Goal: Understand process/instructions: Learn about a topic

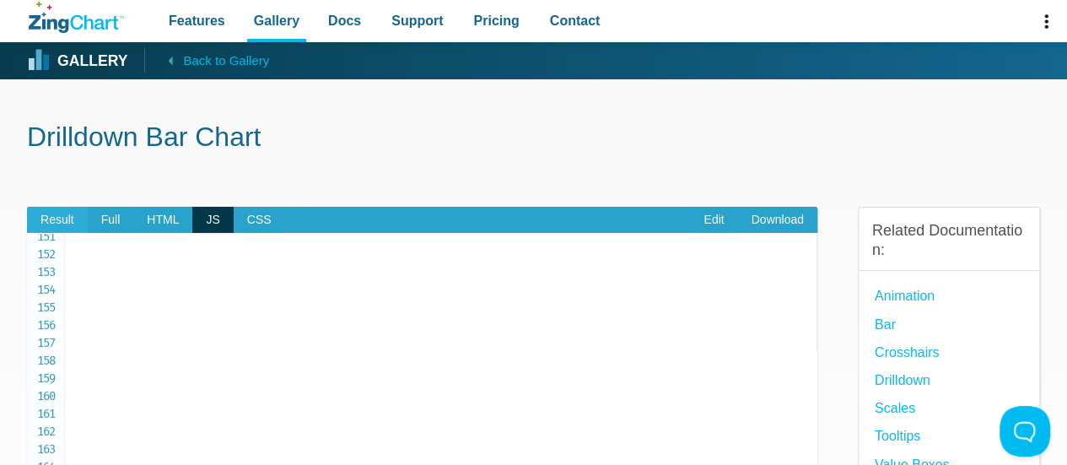
click at [66, 212] on span "Result" at bounding box center [57, 220] width 61 height 27
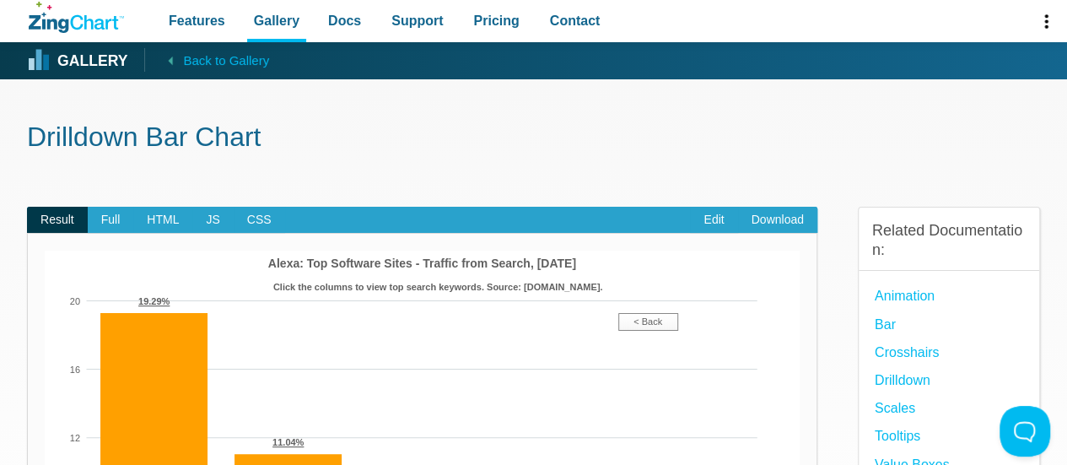
click at [654, 311] on img "App Content" at bounding box center [422, 473] width 755 height 447
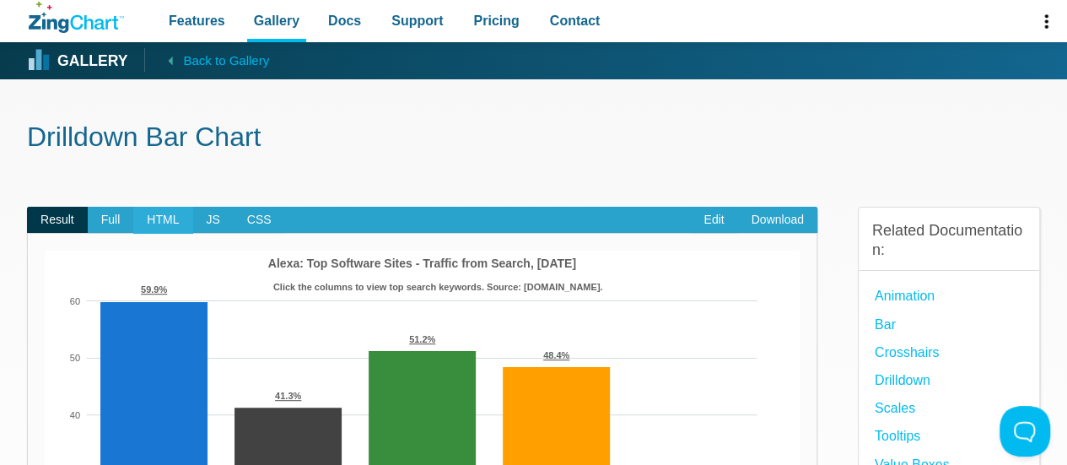
click at [159, 220] on span "HTML" at bounding box center [162, 220] width 59 height 27
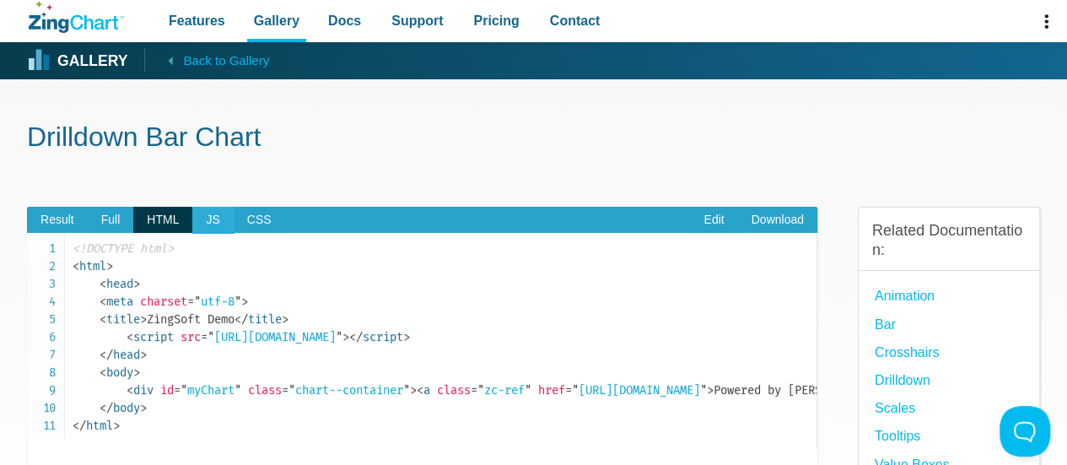
click at [194, 218] on span "JS" at bounding box center [212, 220] width 40 height 27
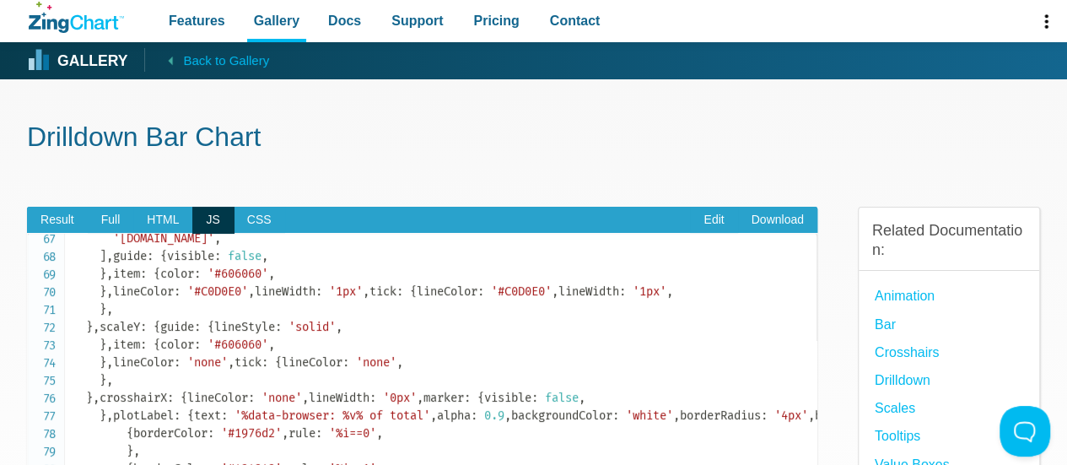
scroll to position [1177, 0]
click at [153, 225] on span "HTML" at bounding box center [162, 220] width 59 height 27
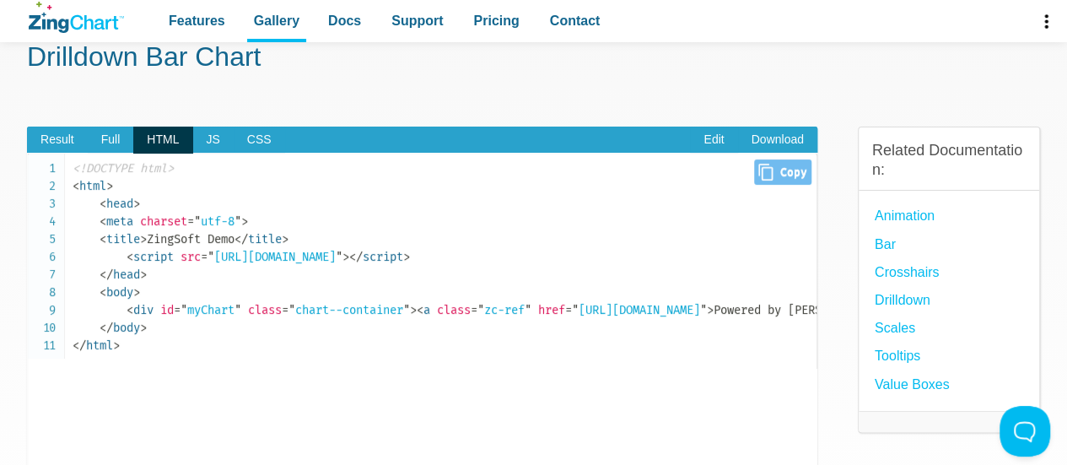
scroll to position [79, 0]
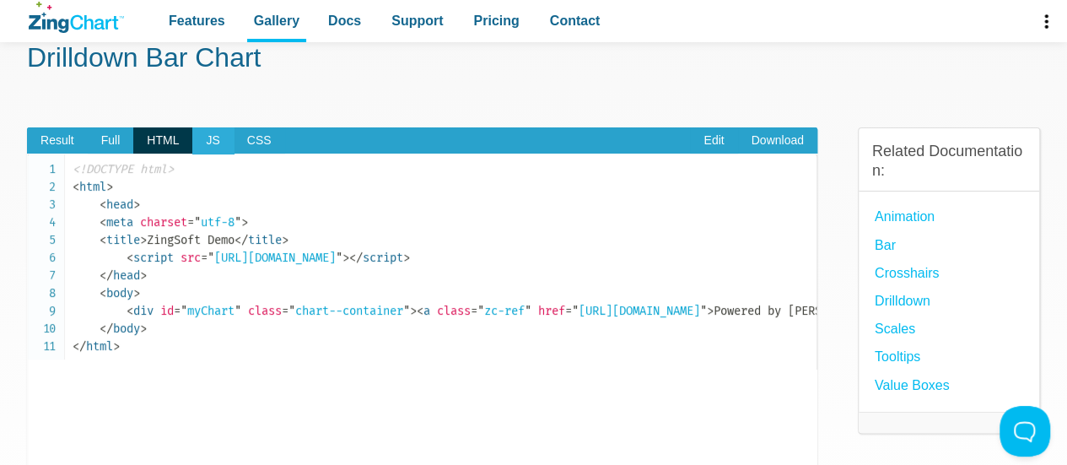
click at [204, 150] on span "JS" at bounding box center [212, 140] width 40 height 27
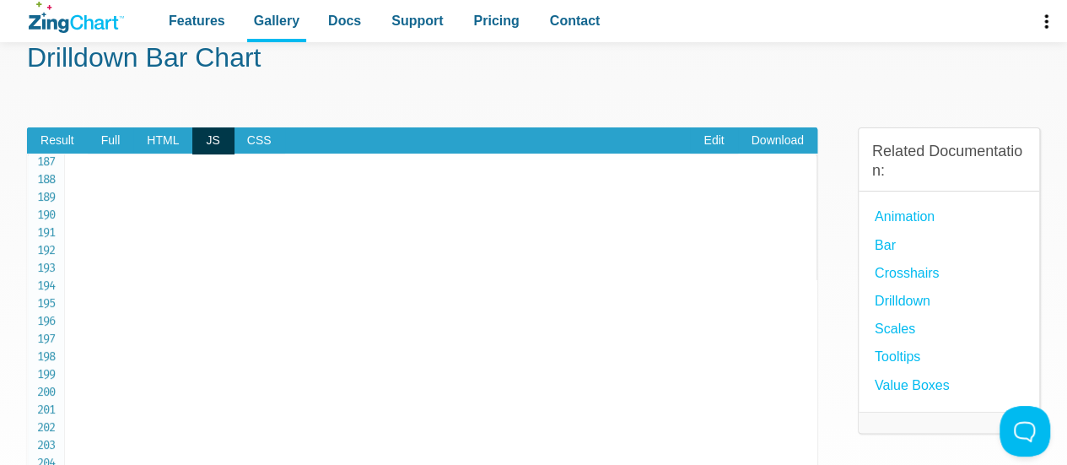
scroll to position [3294, 0]
click at [54, 143] on span "Result" at bounding box center [57, 140] width 61 height 27
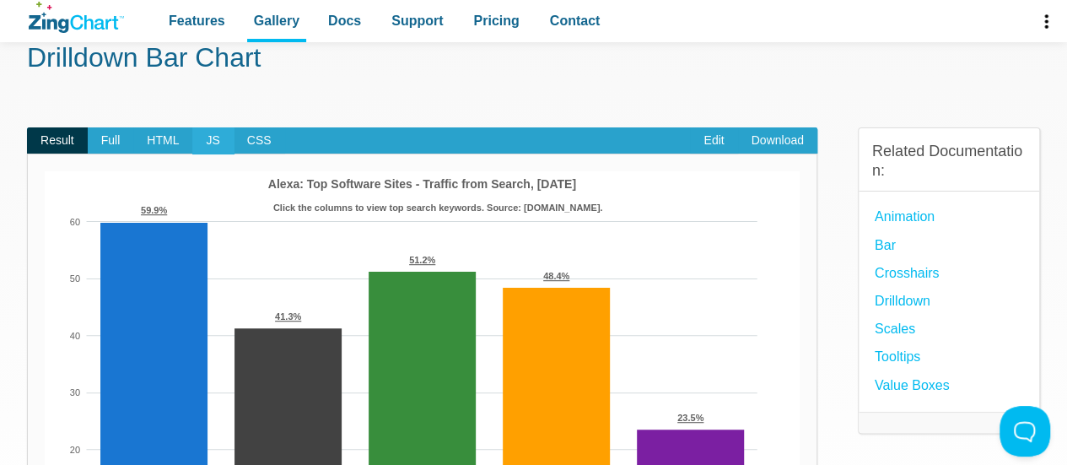
click at [206, 137] on span "JS" at bounding box center [212, 140] width 40 height 27
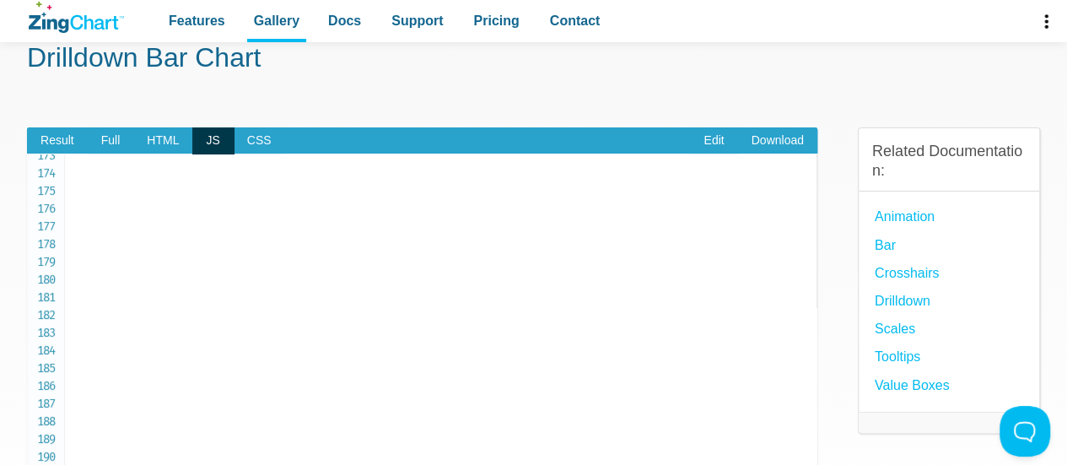
scroll to position [3041, 0]
click at [69, 132] on span "Result" at bounding box center [57, 140] width 61 height 27
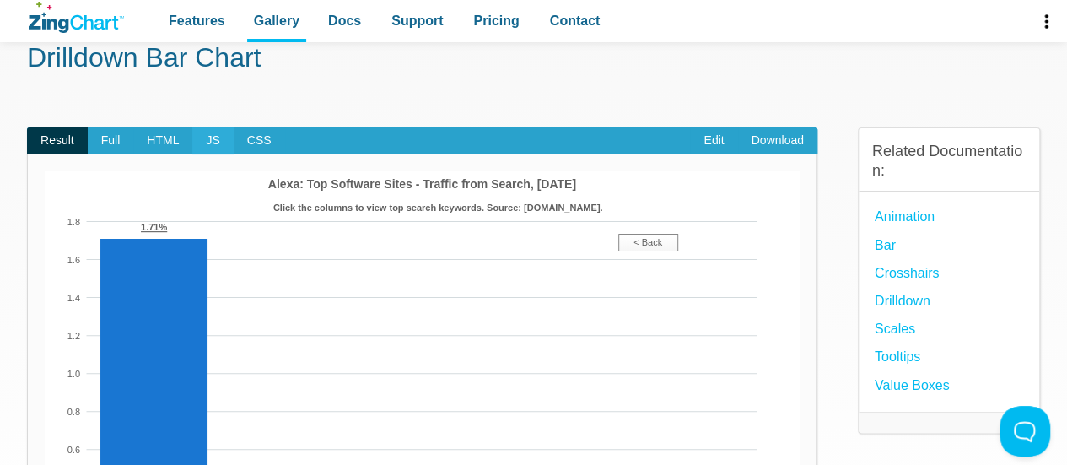
click at [203, 133] on span "JS" at bounding box center [212, 140] width 40 height 27
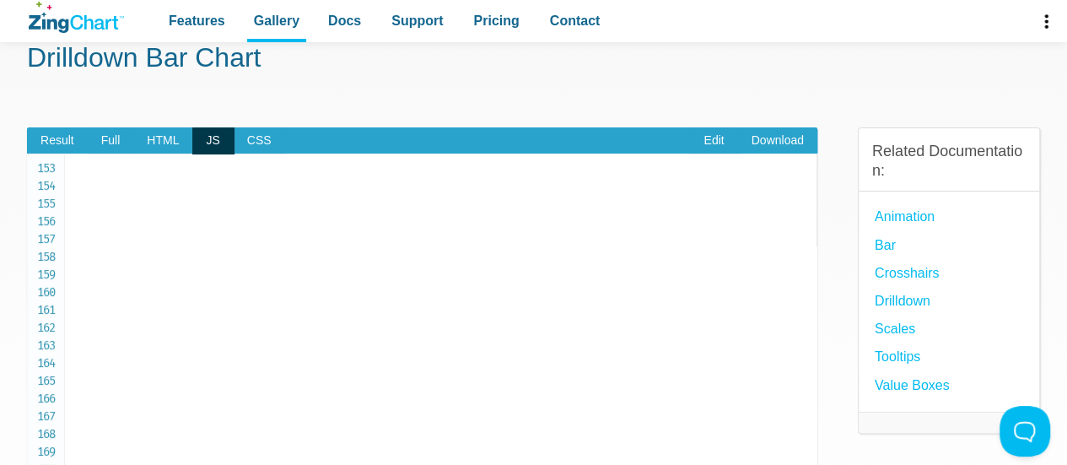
scroll to position [2688, 0]
click at [38, 139] on span "Result" at bounding box center [57, 140] width 61 height 27
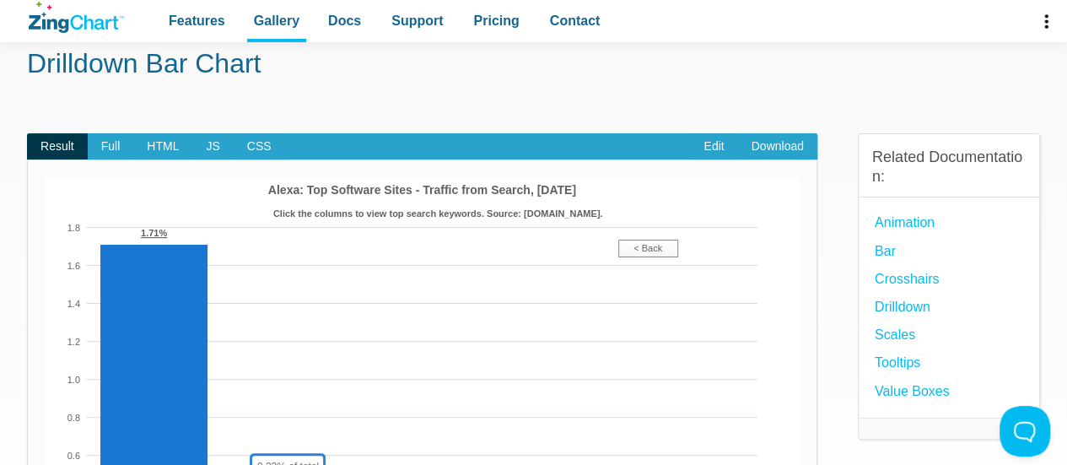
scroll to position [70, 0]
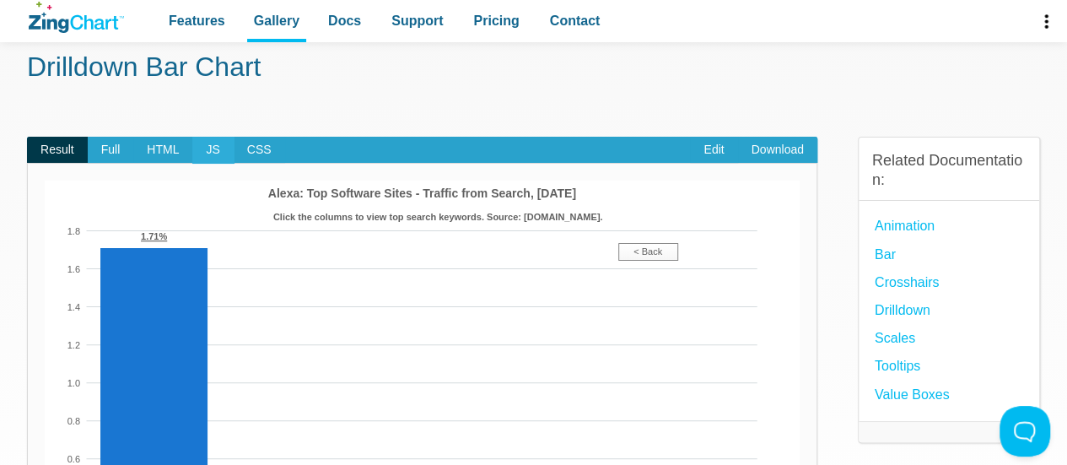
click at [207, 159] on span "JS" at bounding box center [212, 150] width 40 height 27
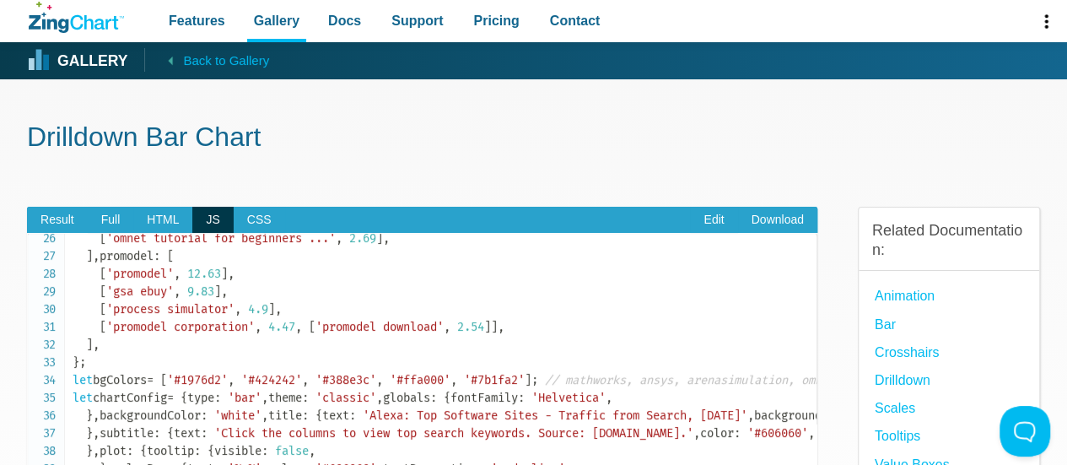
scroll to position [454, 0]
click at [67, 227] on span "Result" at bounding box center [57, 220] width 61 height 27
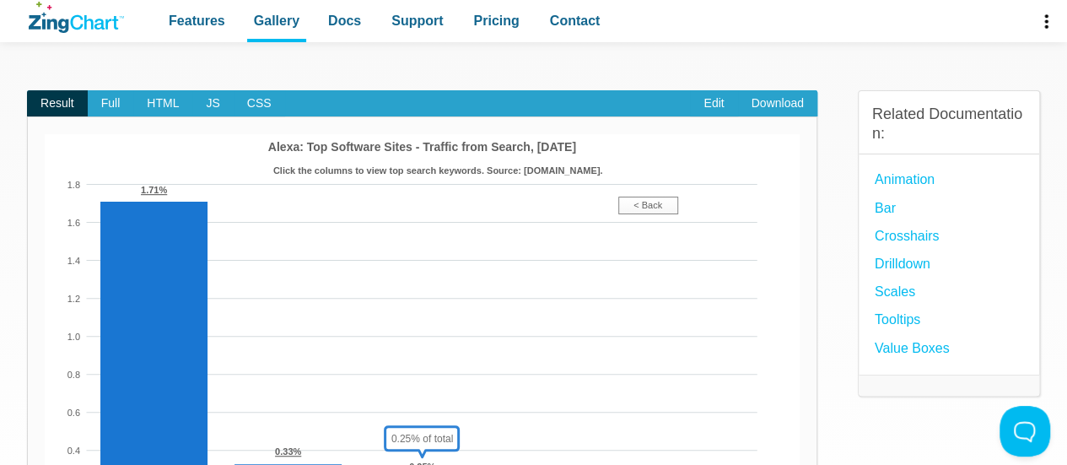
scroll to position [114, 0]
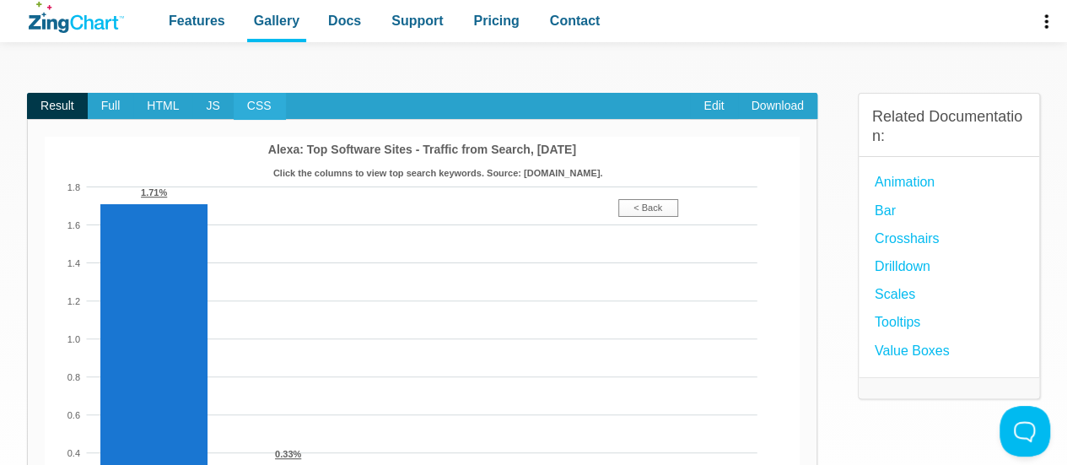
click at [251, 104] on span "CSS" at bounding box center [259, 106] width 51 height 27
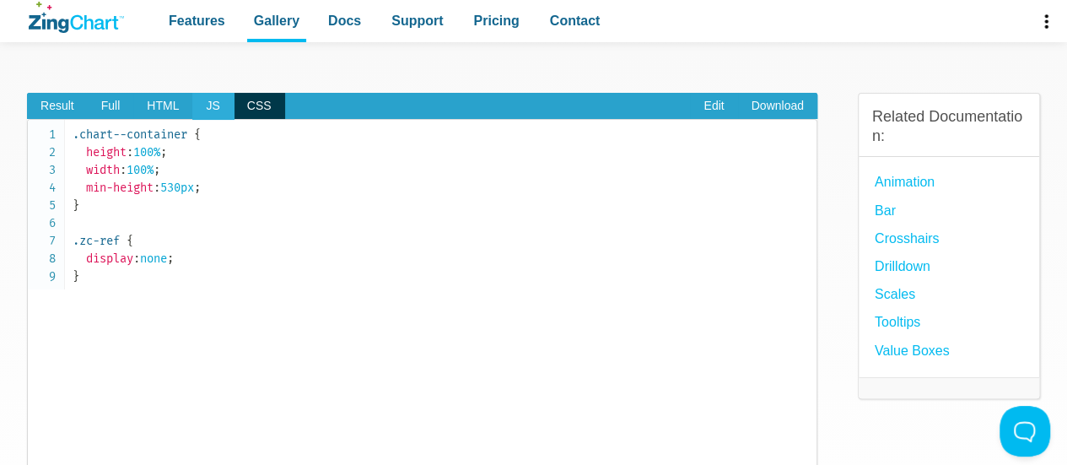
click at [214, 104] on span "JS" at bounding box center [212, 106] width 40 height 27
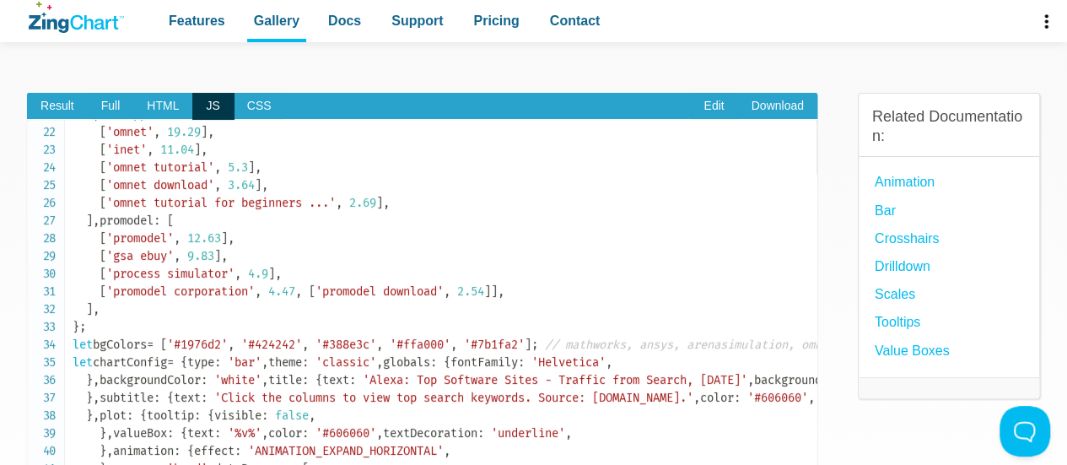
scroll to position [381, 0]
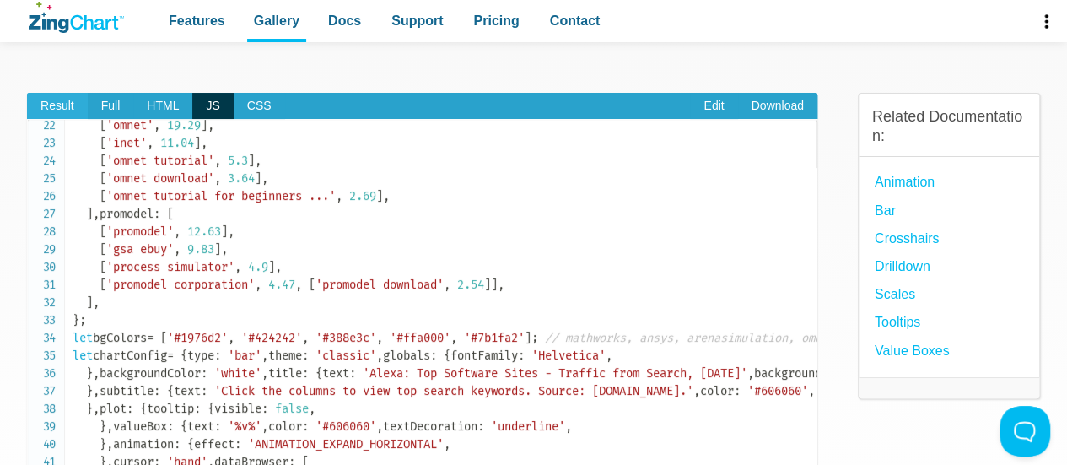
click at [52, 108] on span "Result" at bounding box center [57, 106] width 61 height 27
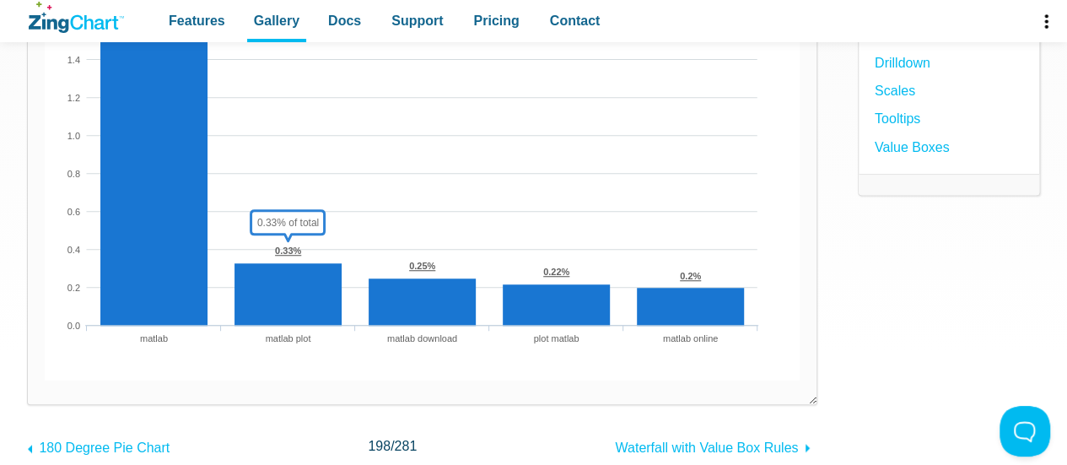
scroll to position [337, 0]
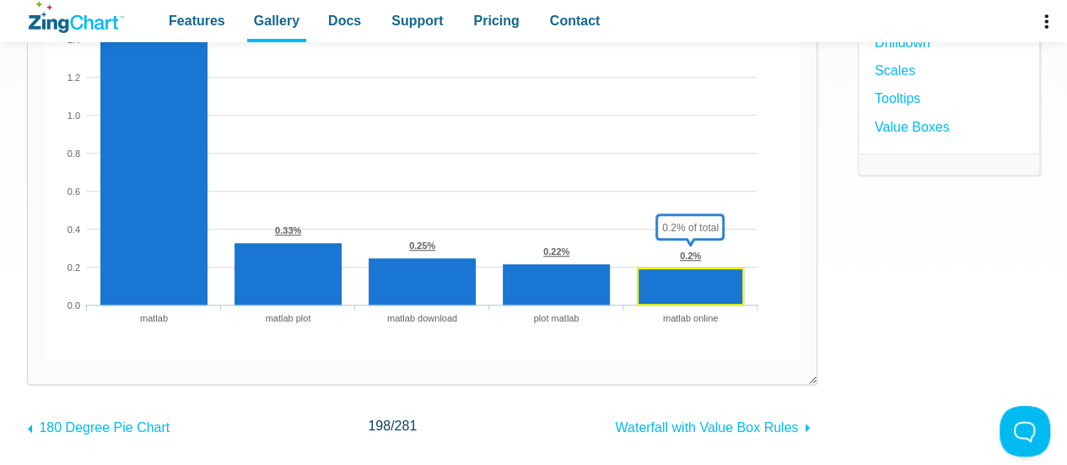
click at [45, 360] on area "App Content" at bounding box center [45, 360] width 0 height 0
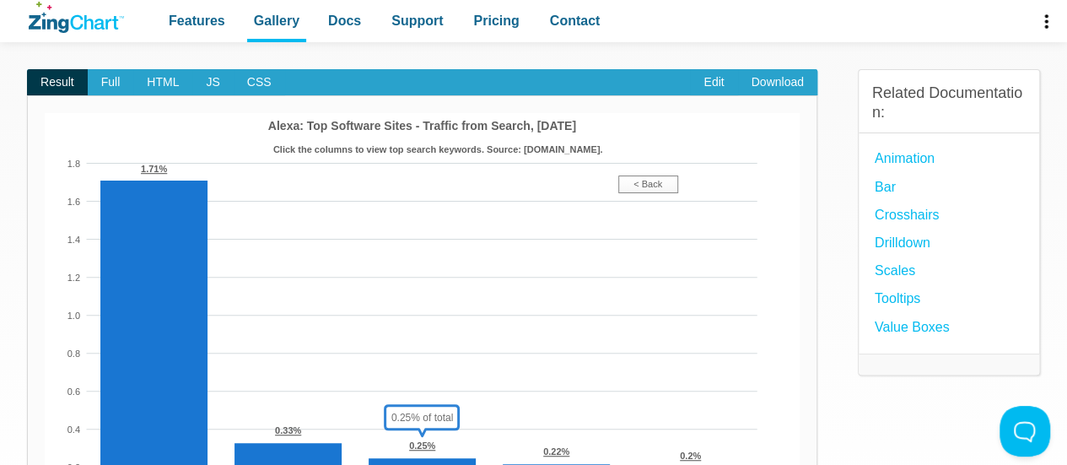
scroll to position [132, 0]
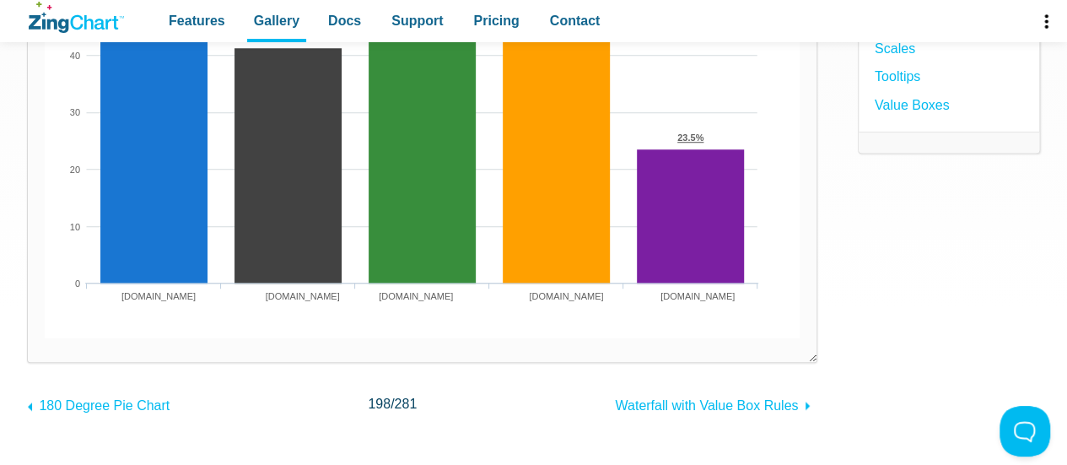
scroll to position [360, 0]
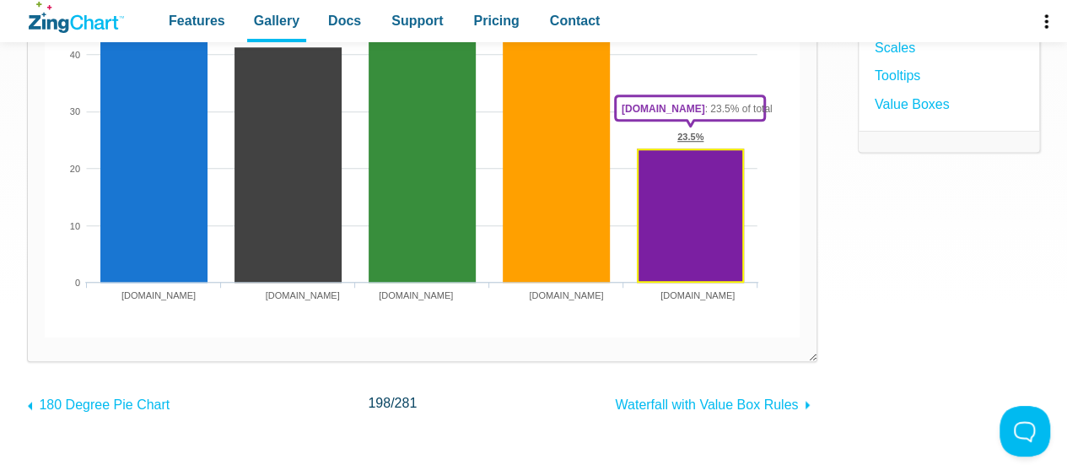
click at [45, 337] on area "App Content" at bounding box center [45, 337] width 0 height 0
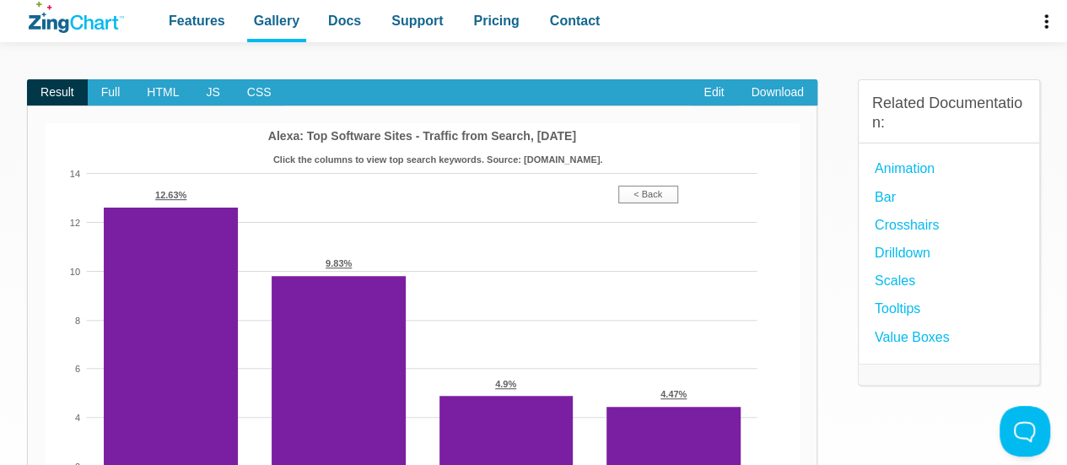
scroll to position [126, 0]
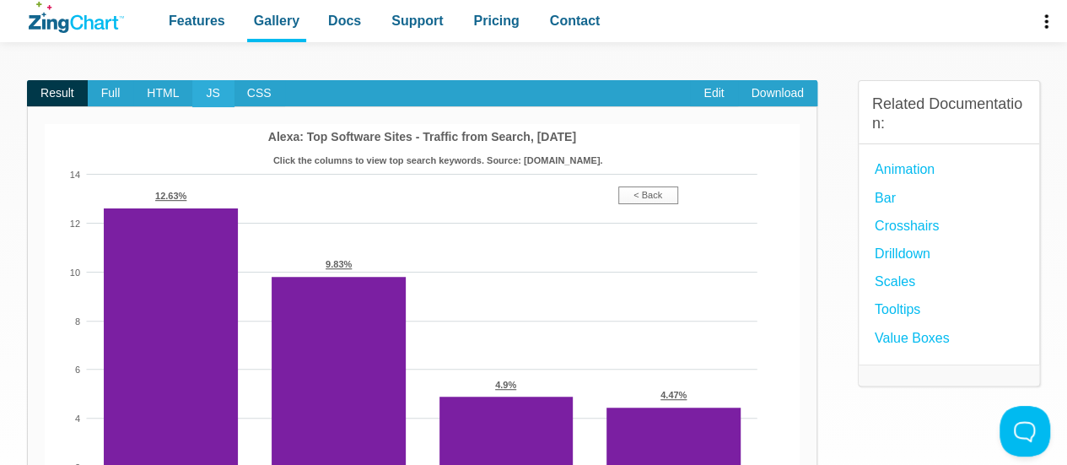
click at [210, 92] on span "JS" at bounding box center [212, 93] width 40 height 27
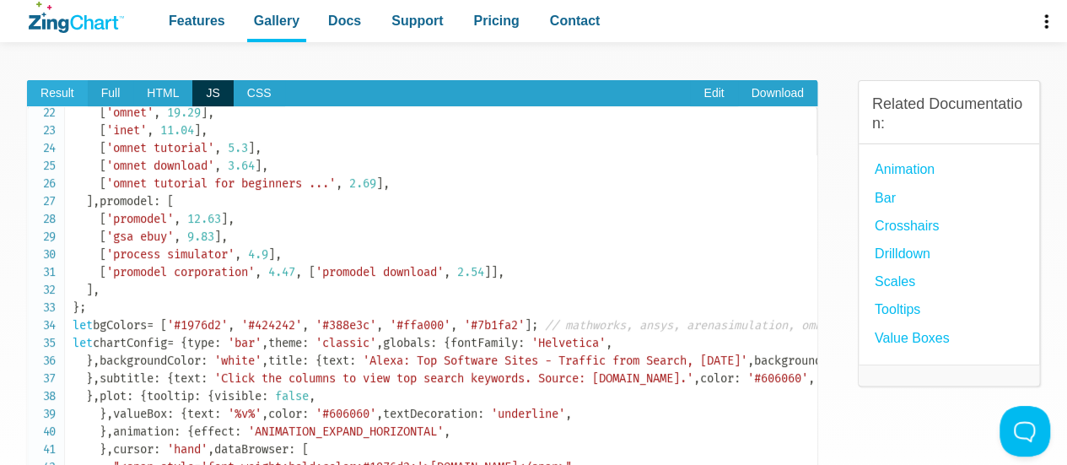
click at [60, 94] on span "Result" at bounding box center [57, 93] width 61 height 27
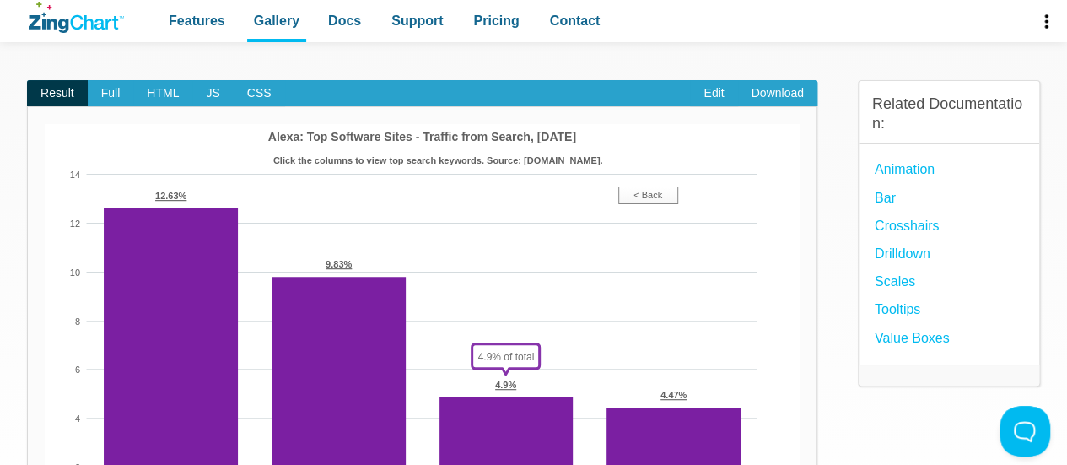
scroll to position [309, 0]
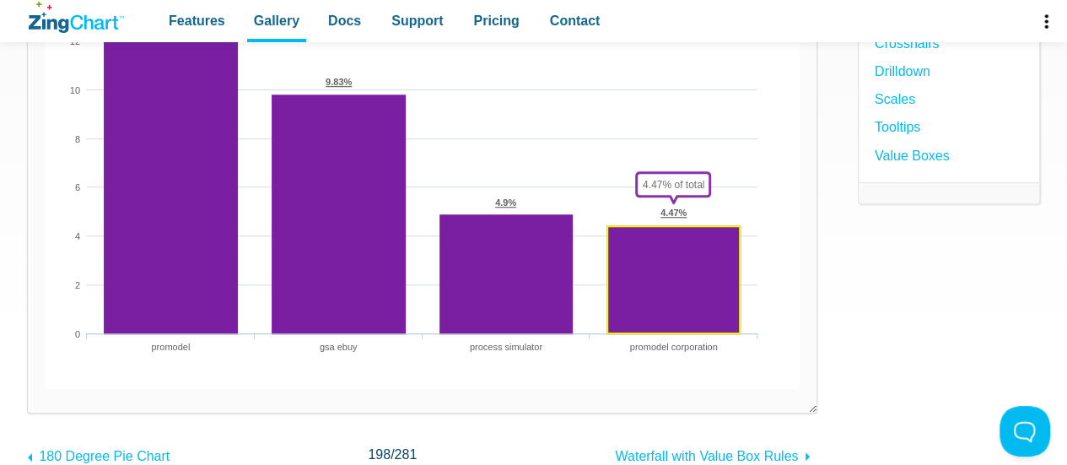
click at [45, 389] on area "App Content" at bounding box center [45, 389] width 0 height 0
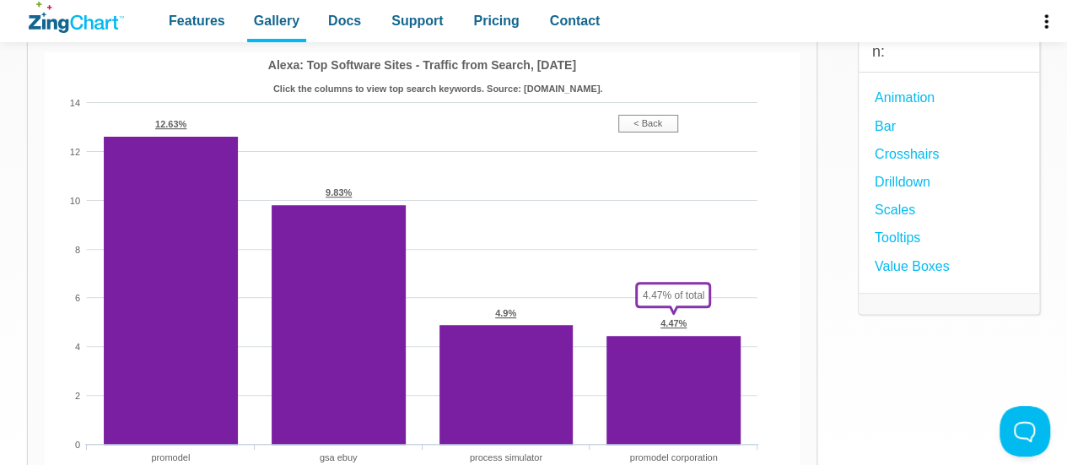
scroll to position [197, 0]
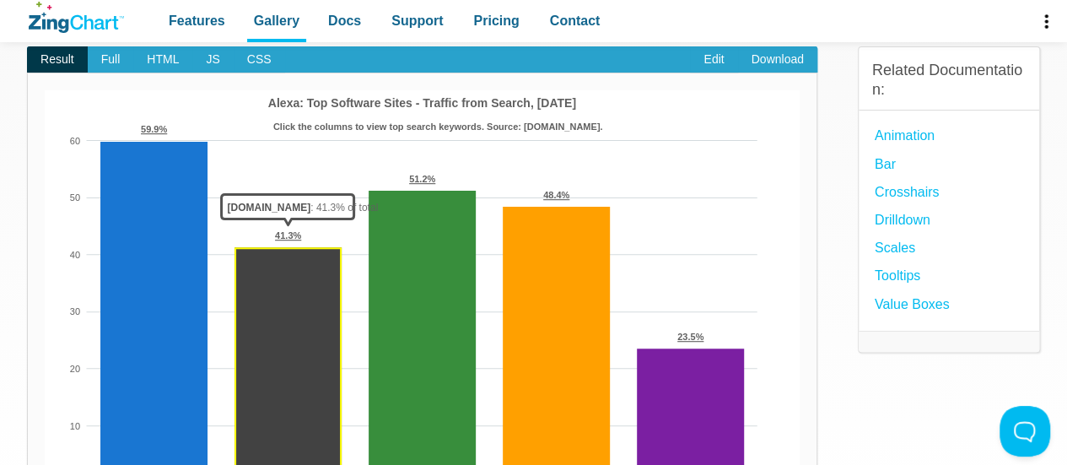
scroll to position [159, 0]
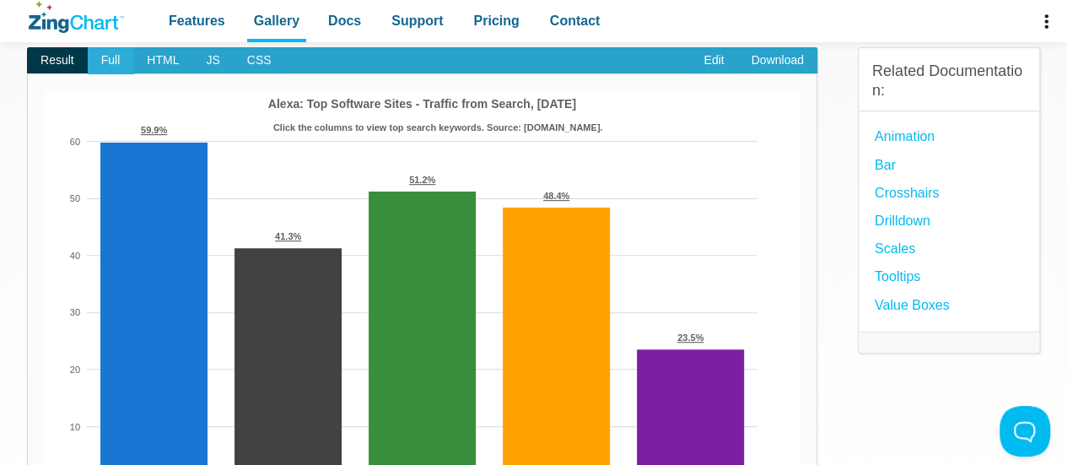
click at [125, 56] on span "Full" at bounding box center [111, 60] width 46 height 27
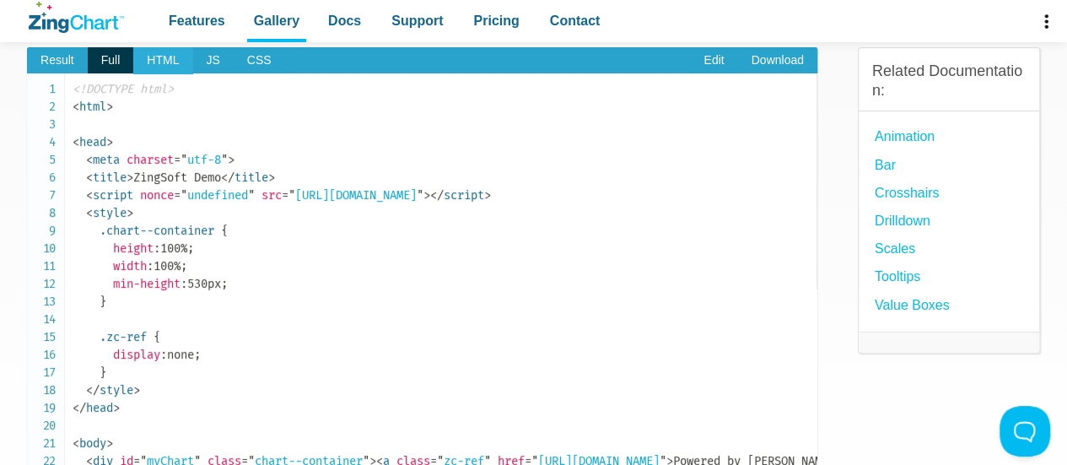
click at [173, 51] on span "HTML" at bounding box center [162, 60] width 59 height 27
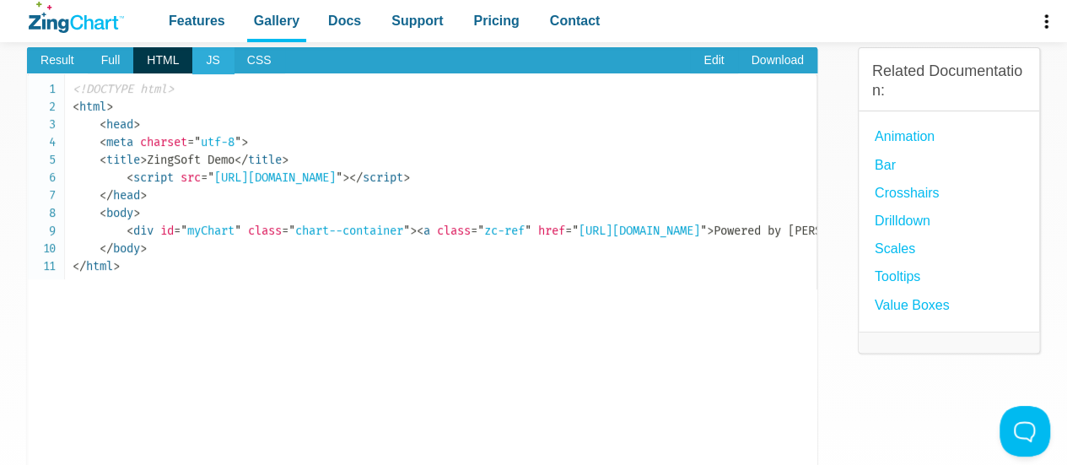
click at [202, 61] on span "JS" at bounding box center [212, 60] width 40 height 27
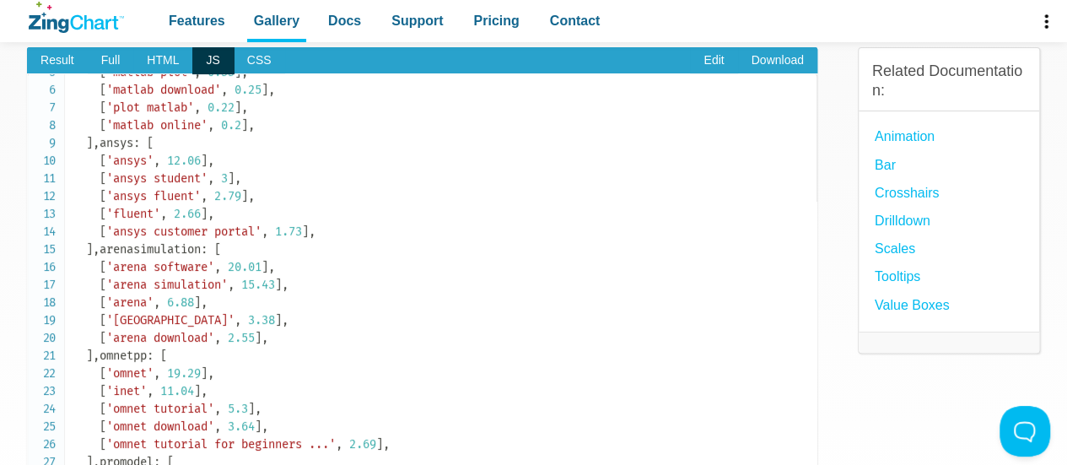
scroll to position [0, 0]
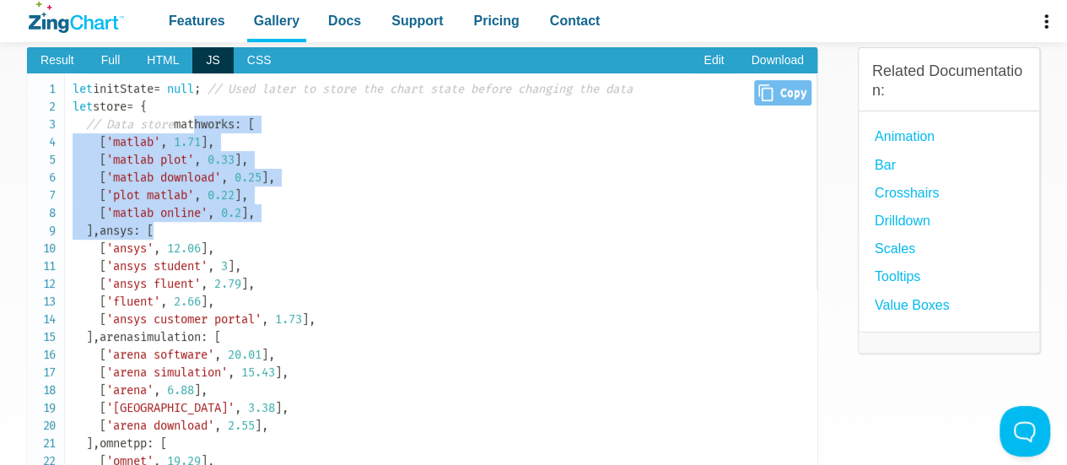
drag, startPoint x: 83, startPoint y: 144, endPoint x: 312, endPoint y: 275, distance: 263.3
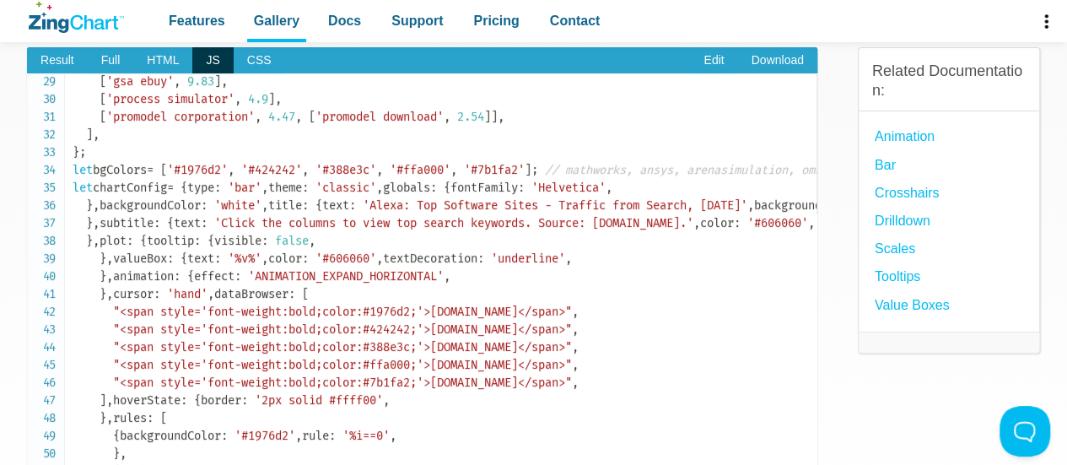
scroll to position [504, 0]
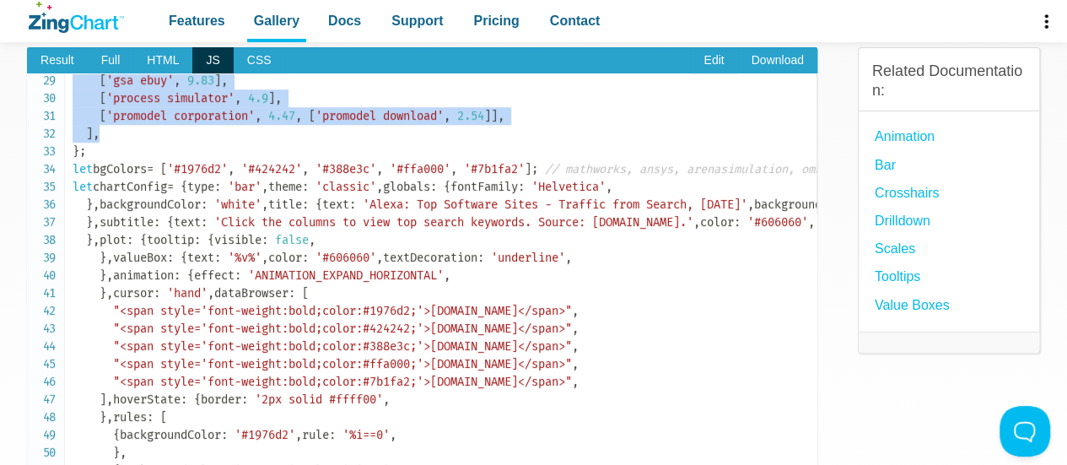
copy code "mathworks : [ [ 'matlab' , 1.71 ] , [ 'matlab plot' , 0.33 ] , [ 'matlab downlo…"
click at [390, 123] on span "'promodel download'" at bounding box center [379, 116] width 128 height 14
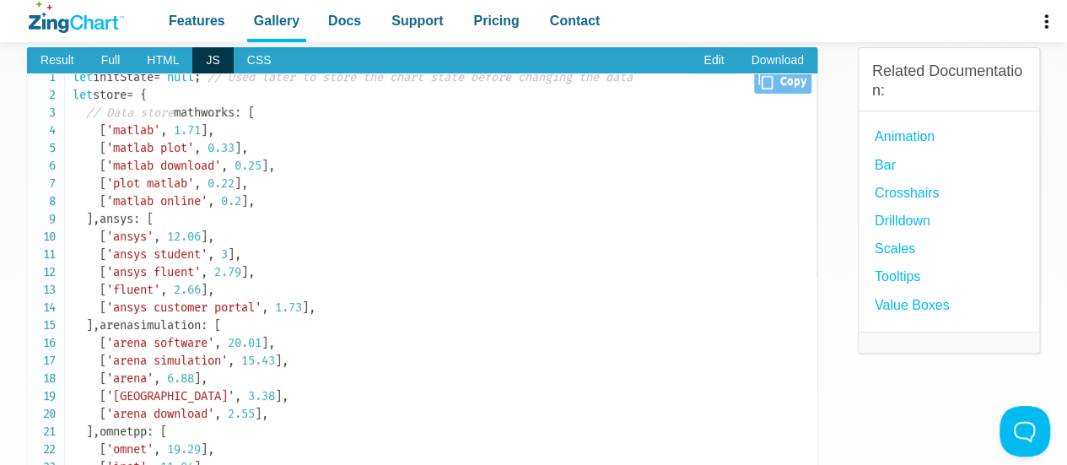
scroll to position [0, 0]
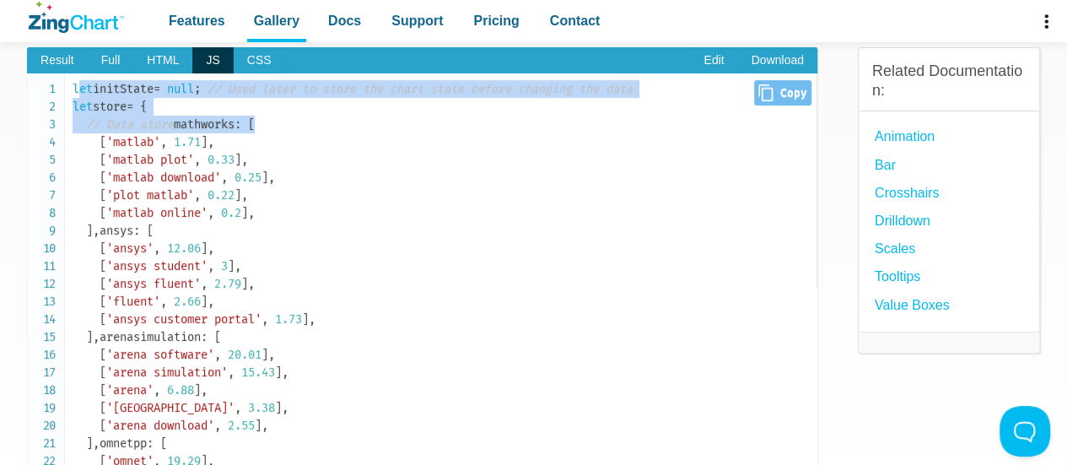
drag, startPoint x: 76, startPoint y: 89, endPoint x: 213, endPoint y: 148, distance: 148.8
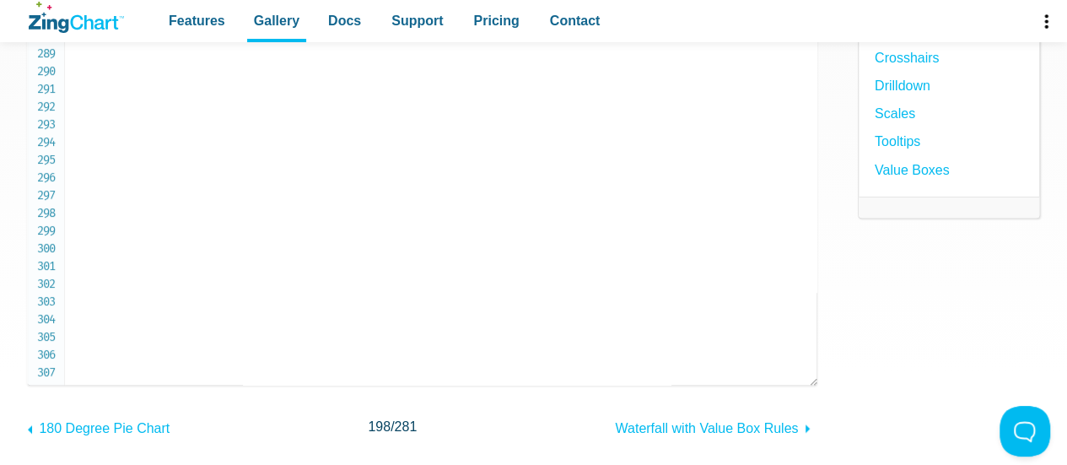
scroll to position [289, 0]
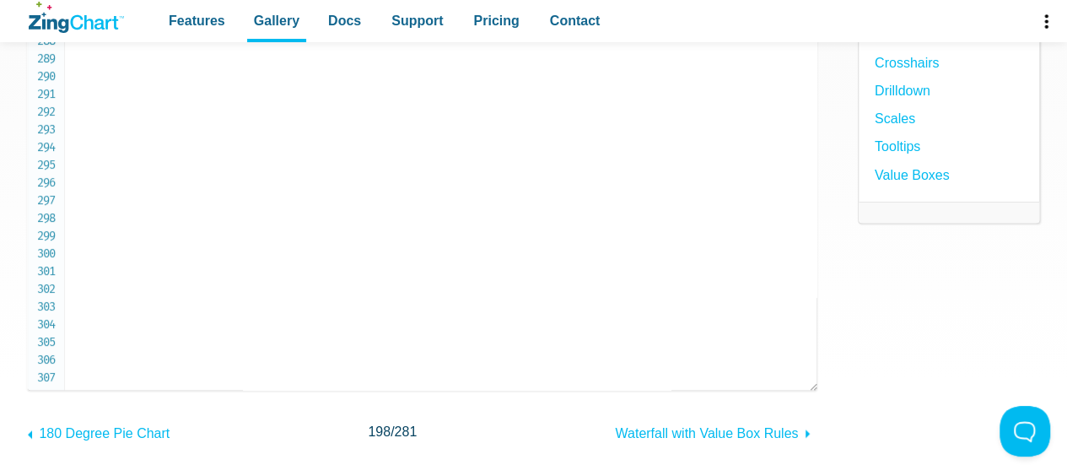
copy code "et initState = null ; // Used later to store the chart state before changing th…"
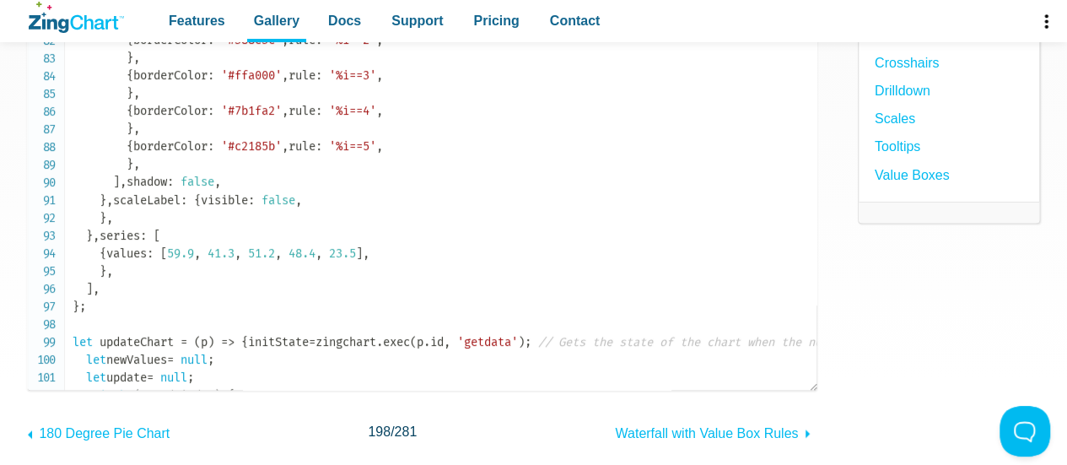
scroll to position [1344, 0]
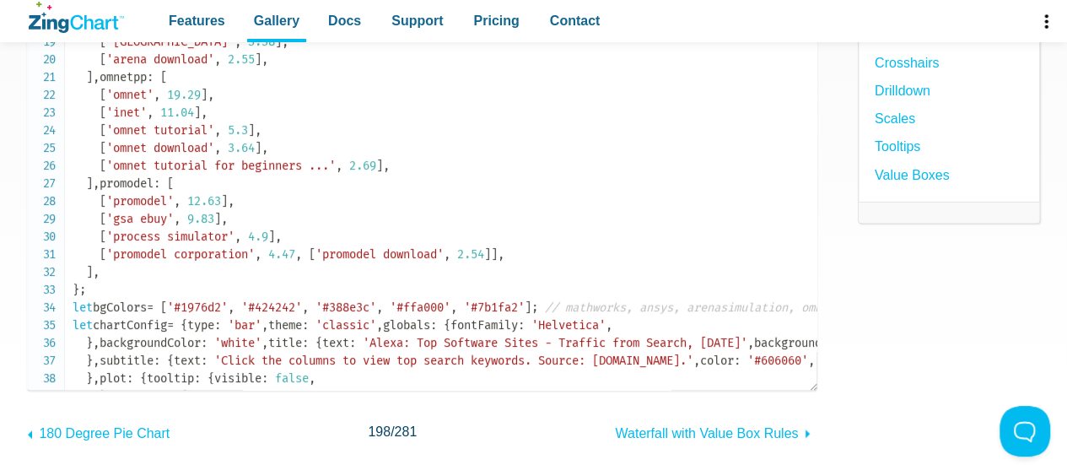
scroll to position [270, 0]
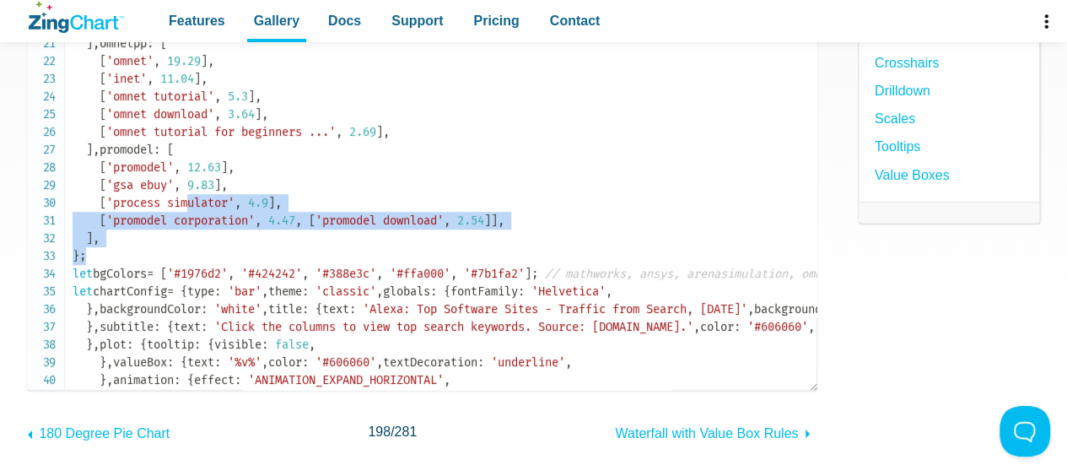
drag, startPoint x: 208, startPoint y: 346, endPoint x: 196, endPoint y: 297, distance: 50.5
click at [196, 210] on span "'process simulator'" at bounding box center [170, 203] width 128 height 14
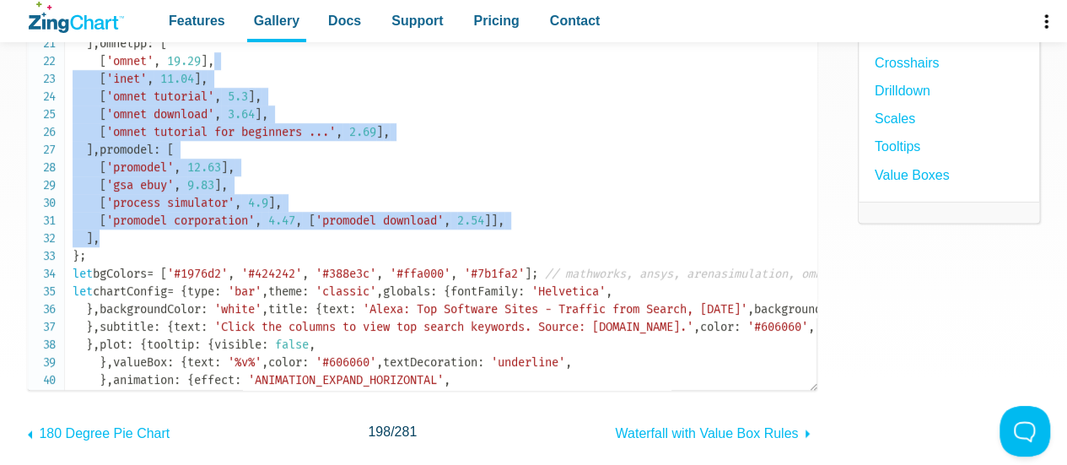
drag, startPoint x: 381, startPoint y: 323, endPoint x: 331, endPoint y: 126, distance: 202.9
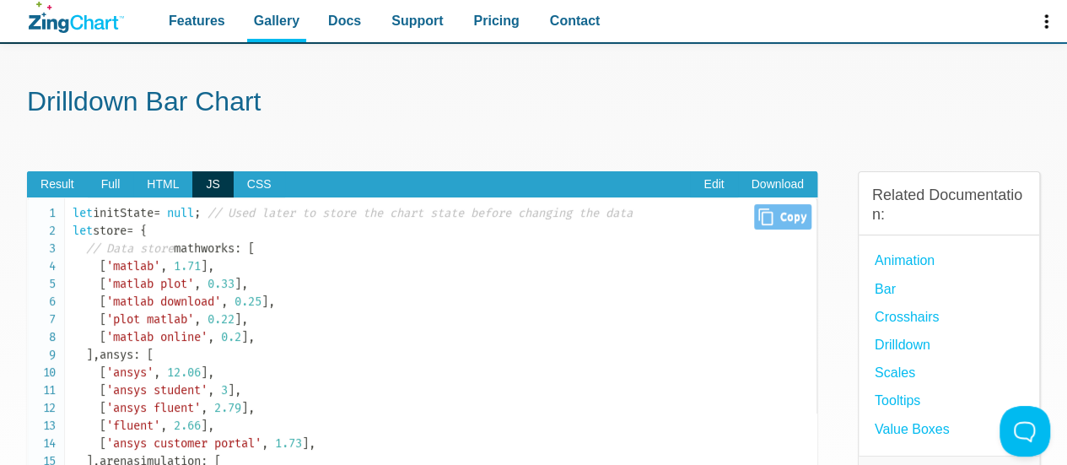
scroll to position [34, 0]
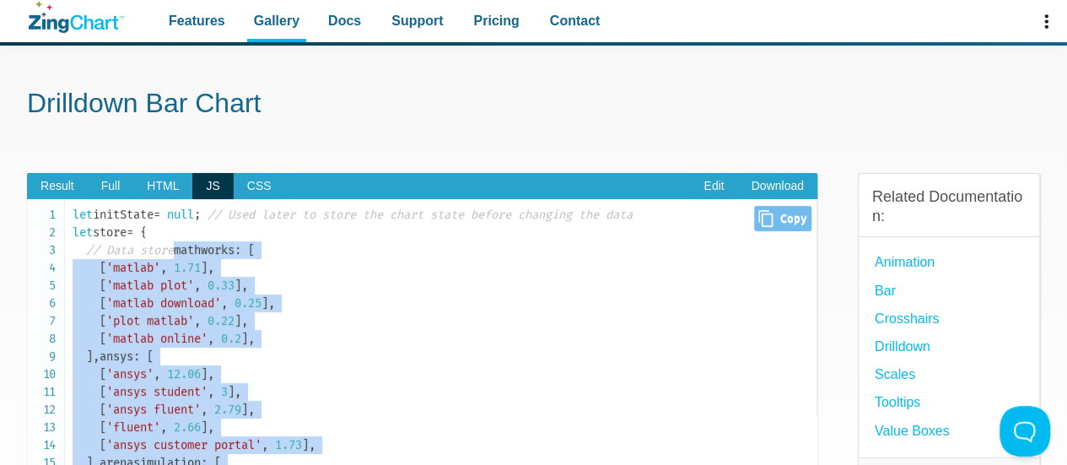
copy code "mathworks : [ [ 'matlab' , 1.71 ] , [ 'matlab plot' , 0.33 ] , [ 'matlab downlo…"
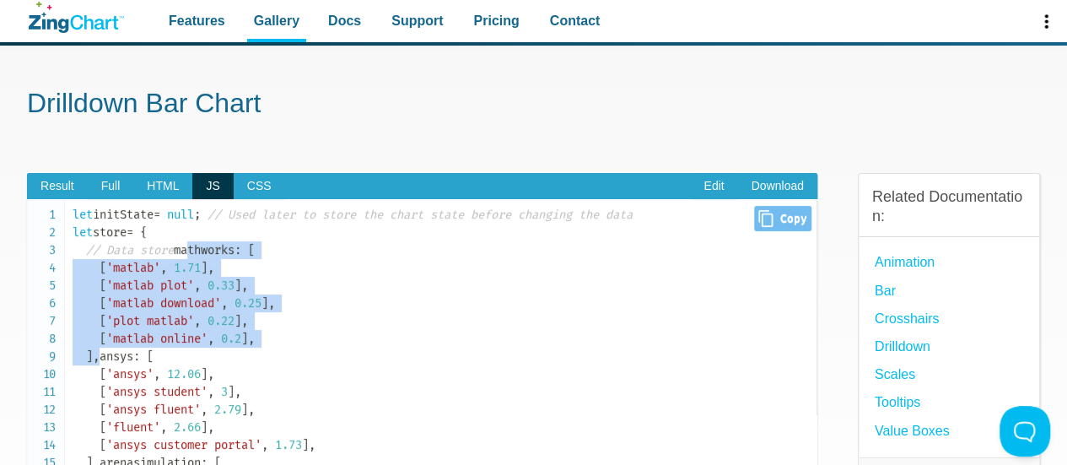
drag, startPoint x: 252, startPoint y: 367, endPoint x: 83, endPoint y: 267, distance: 196.5
copy code "mathworks : [ [ 'matlab' , 1.71 ] , [ 'matlab plot' , 0.33 ] , [ 'matlab downlo…"
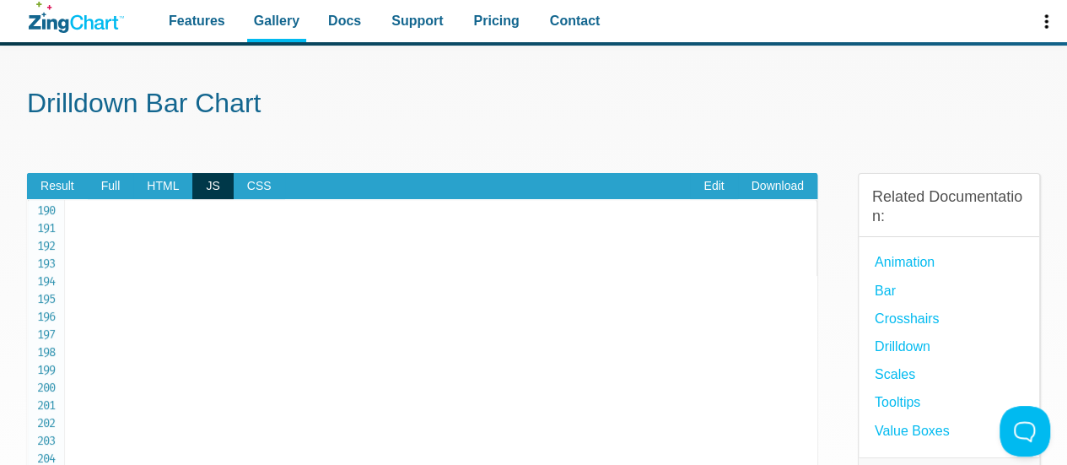
scroll to position [3325, 0]
drag, startPoint x: 85, startPoint y: 250, endPoint x: 137, endPoint y: 309, distance: 78.3
copy code "series : [ { values : [ 59.9 , 41.3 , 51.2 , 48.4 , 23.5 ] , } ,"
